Goal: Transaction & Acquisition: Purchase product/service

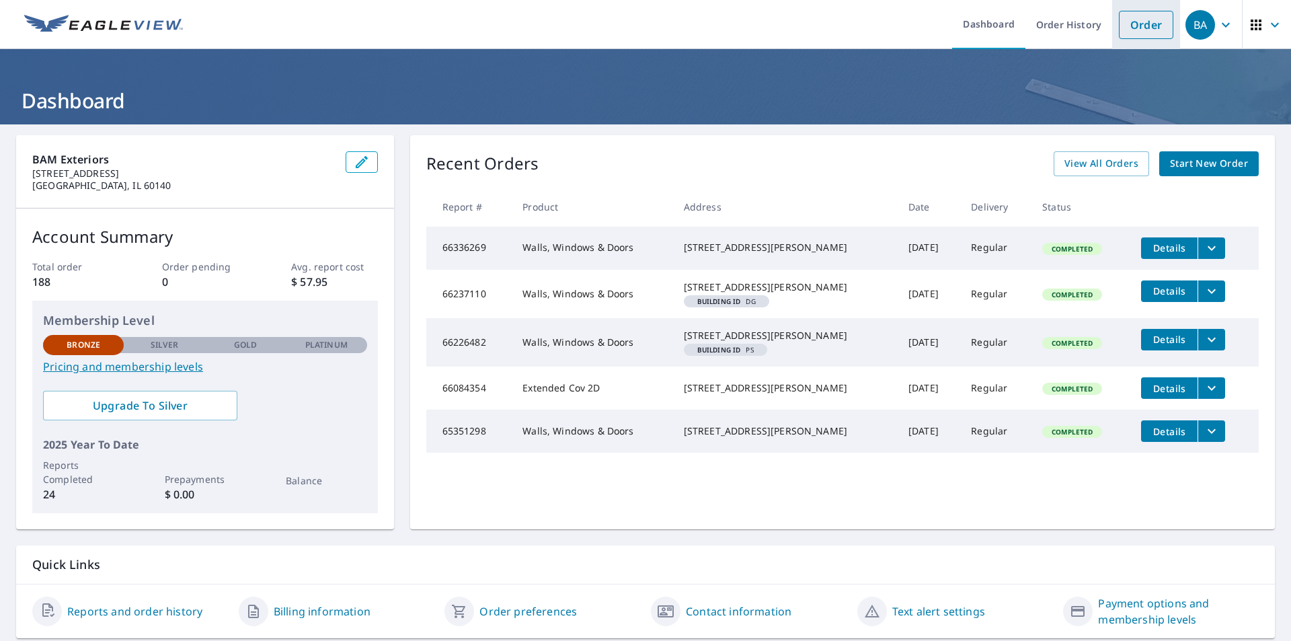
click at [1126, 32] on link "Order" at bounding box center [1146, 25] width 54 height 28
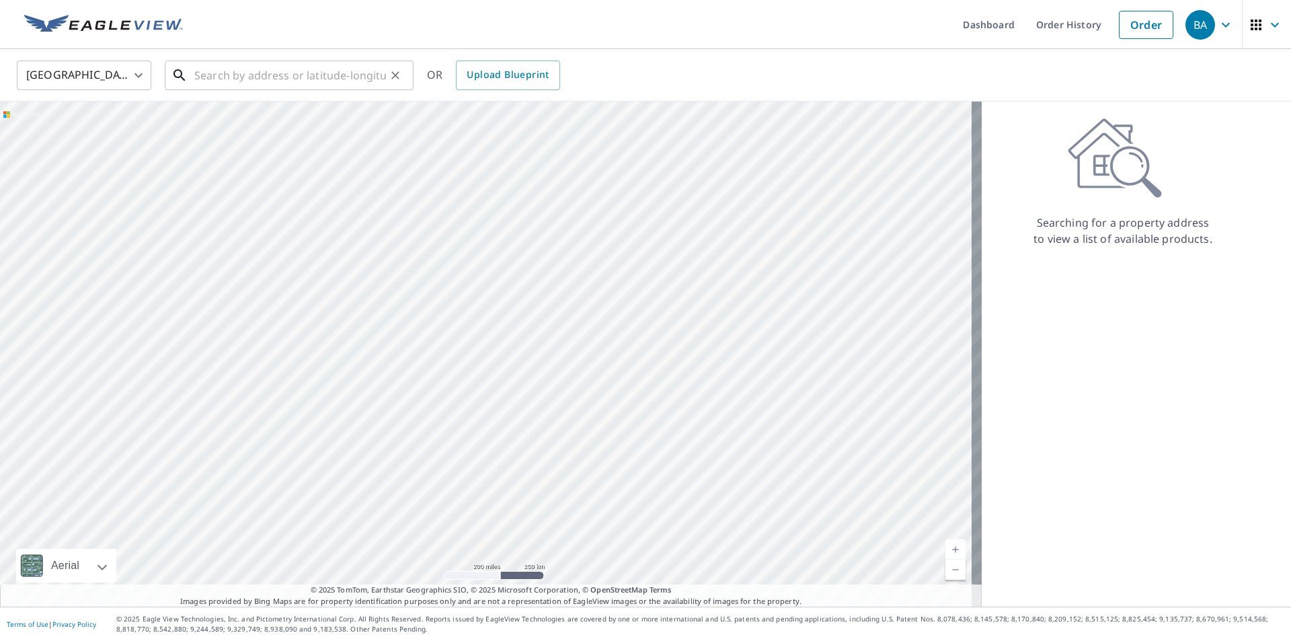
click at [258, 81] on input "text" at bounding box center [290, 76] width 192 height 38
paste input "[STREET_ADDRESS][PERSON_NAME]"
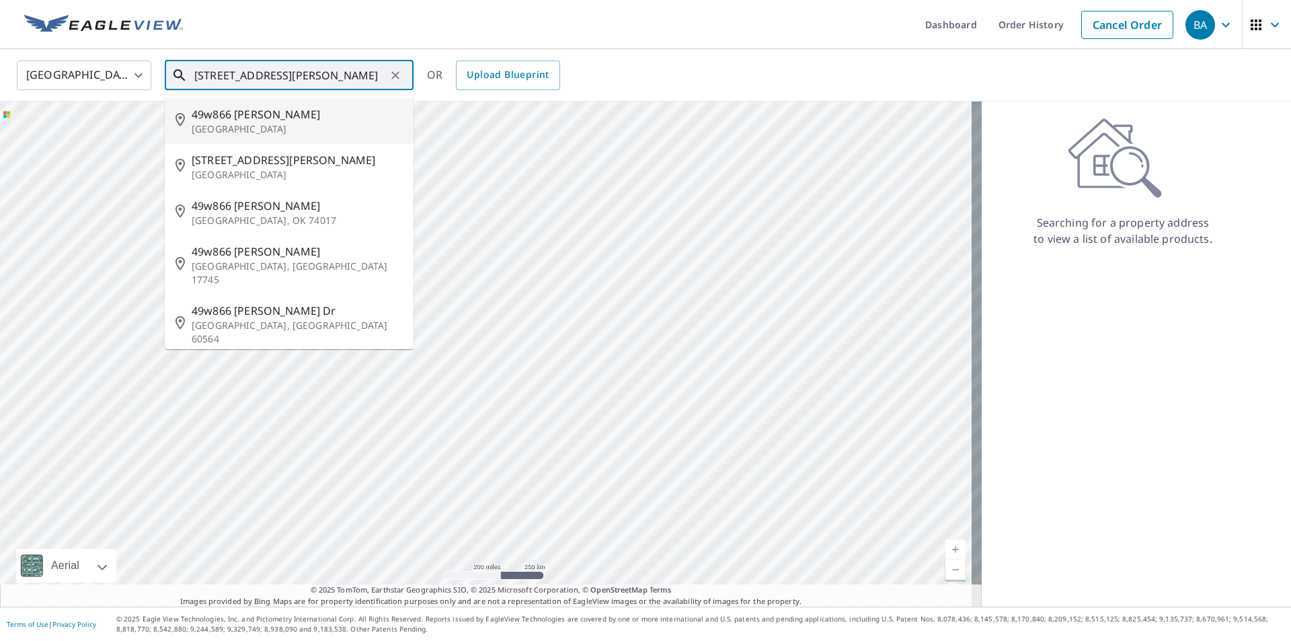
click at [244, 117] on span "49w866 [PERSON_NAME]" at bounding box center [297, 114] width 211 height 16
type input "[STREET_ADDRESS][PERSON_NAME]"
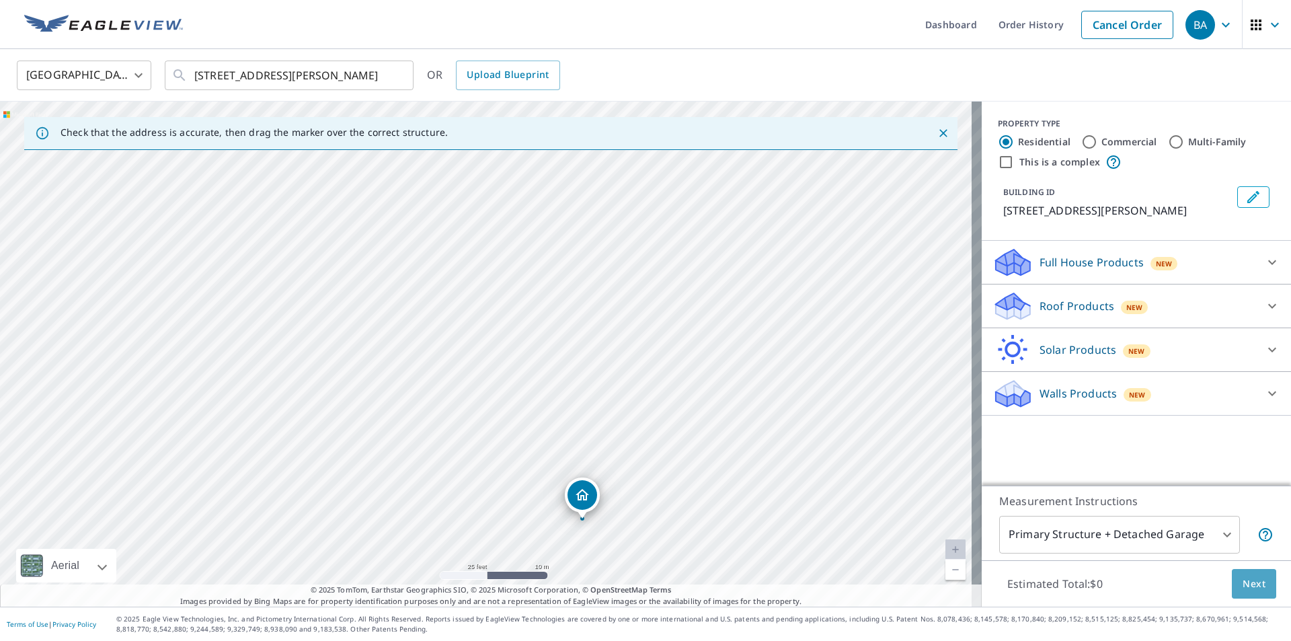
click at [1252, 578] on span "Next" at bounding box center [1254, 584] width 23 height 17
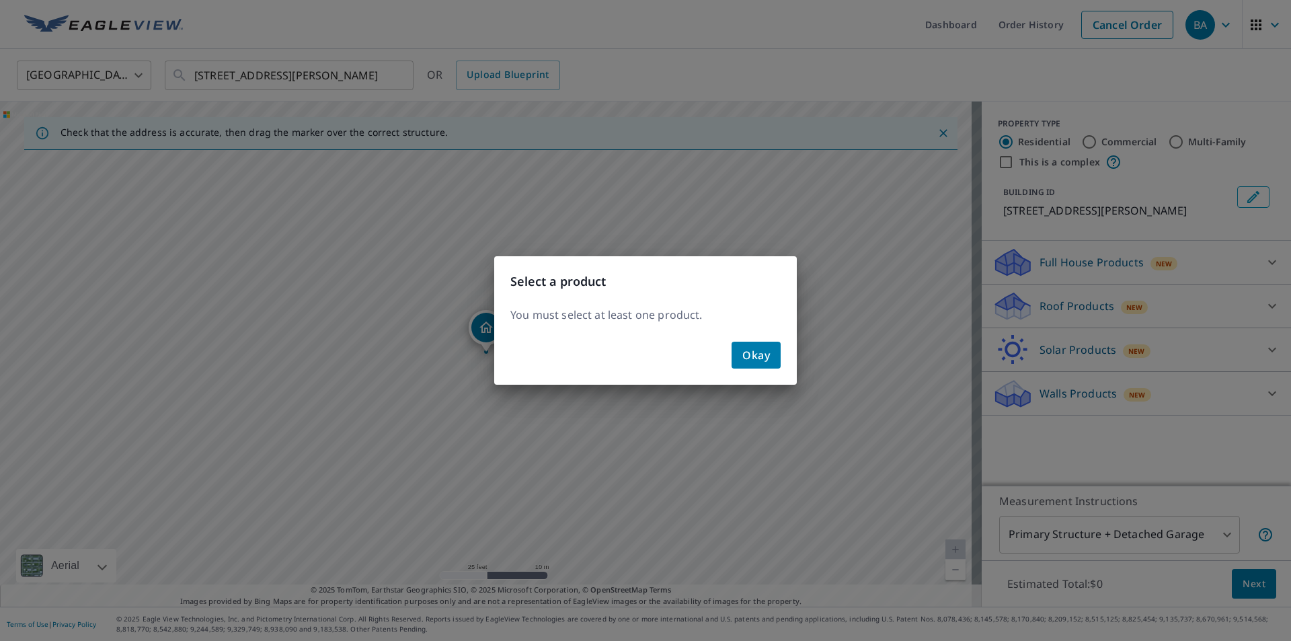
click at [743, 353] on span "Okay" at bounding box center [757, 355] width 28 height 19
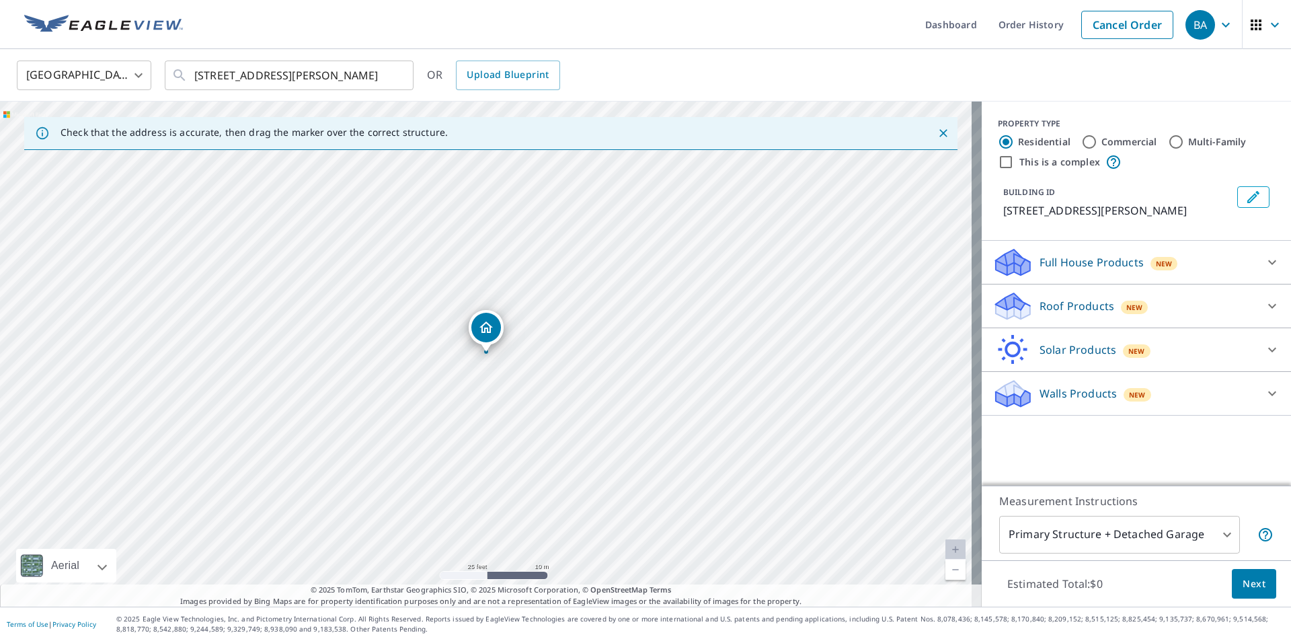
click at [1121, 310] on div "New" at bounding box center [1135, 307] width 28 height 13
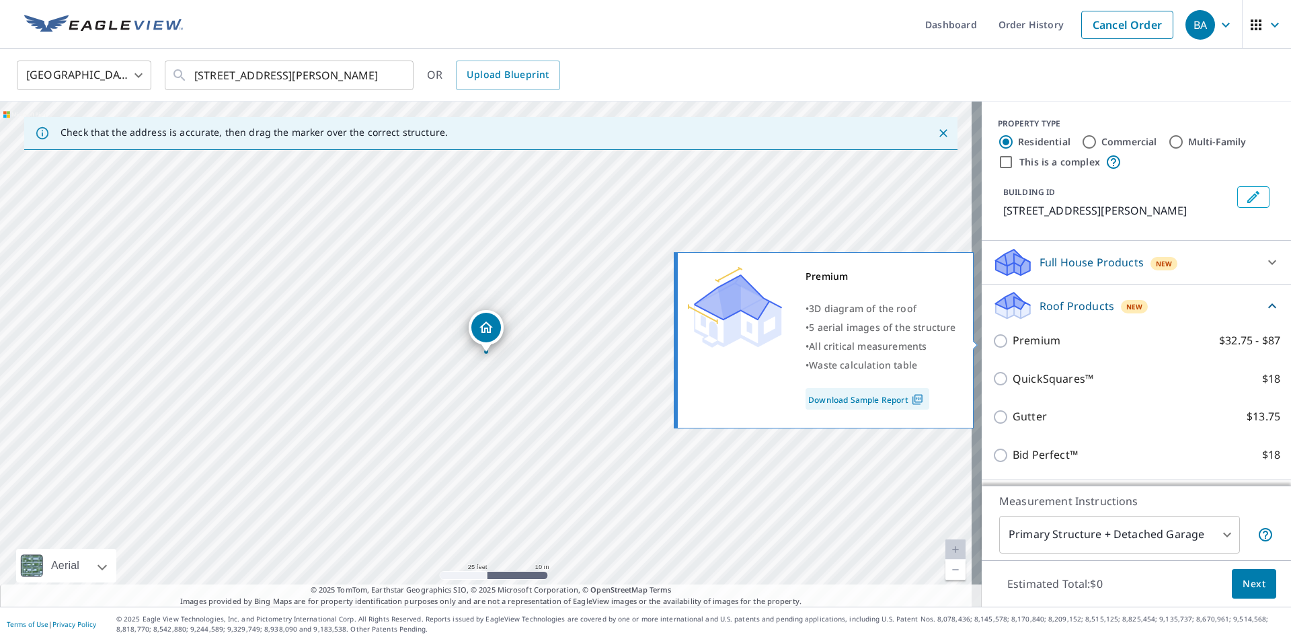
click at [993, 346] on input "Premium $32.75 - $87" at bounding box center [1003, 341] width 20 height 16
checkbox input "true"
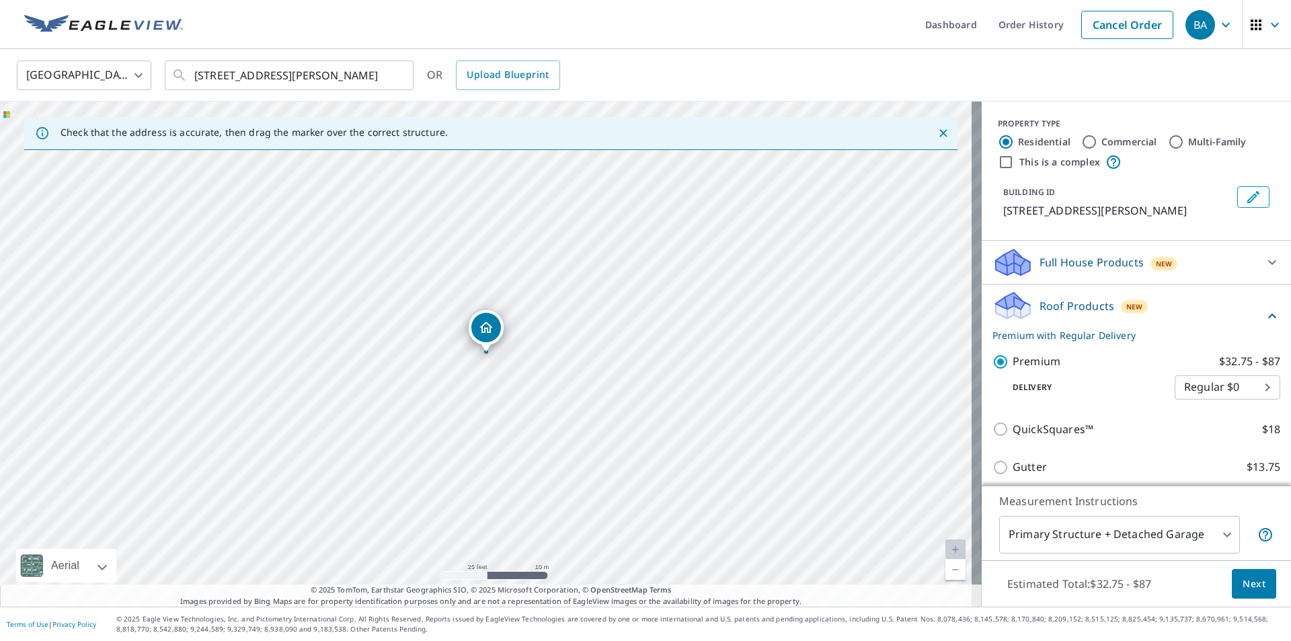
click at [1244, 581] on span "Next" at bounding box center [1254, 584] width 23 height 17
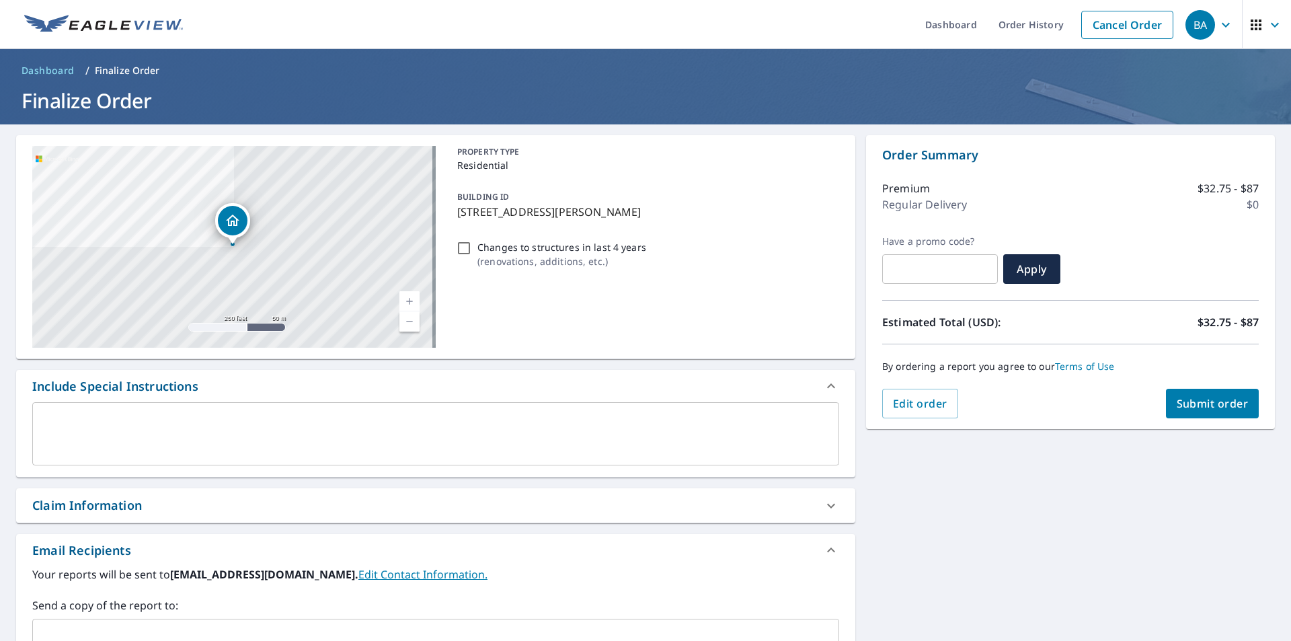
click at [1192, 405] on span "Submit order" at bounding box center [1213, 403] width 72 height 15
